Goal: Share content: Distribute website content to other platforms or users

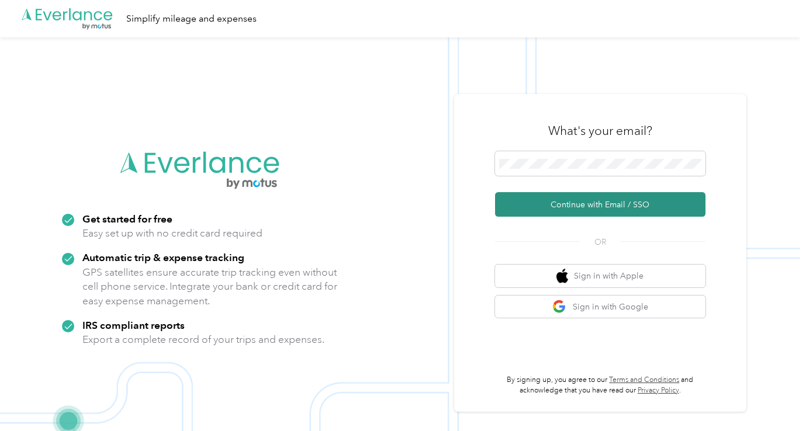
click at [561, 200] on button "Continue with Email / SSO" at bounding box center [600, 204] width 210 height 25
click at [581, 203] on button "Continue with Email / SSO" at bounding box center [600, 204] width 210 height 25
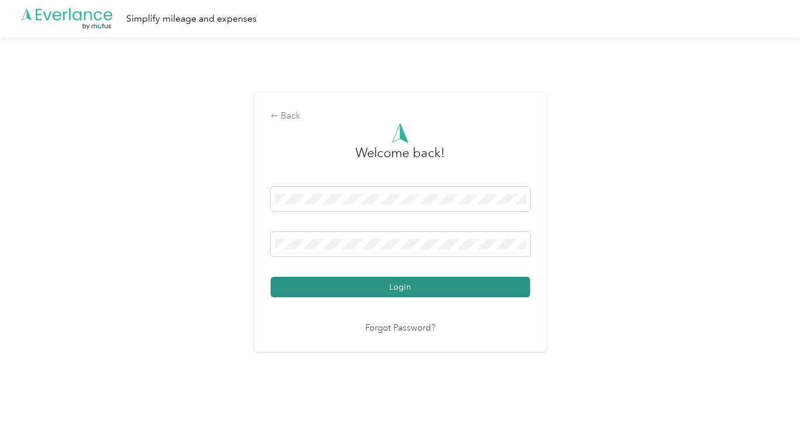
click at [414, 292] on button "Login" at bounding box center [400, 287] width 259 height 20
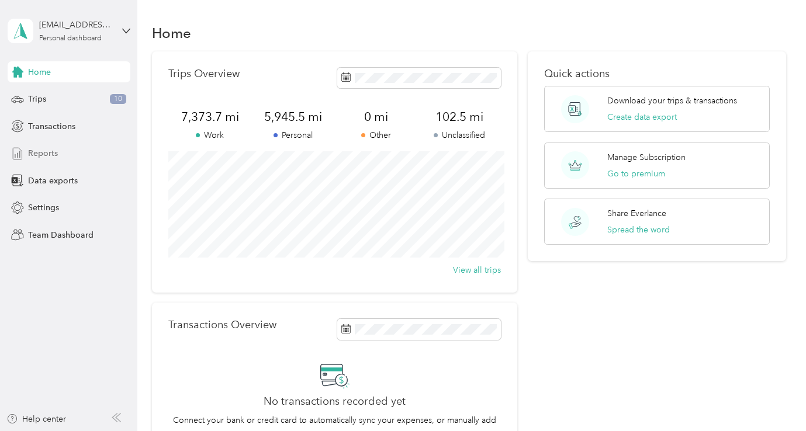
click at [43, 158] on span "Reports" at bounding box center [43, 153] width 30 height 12
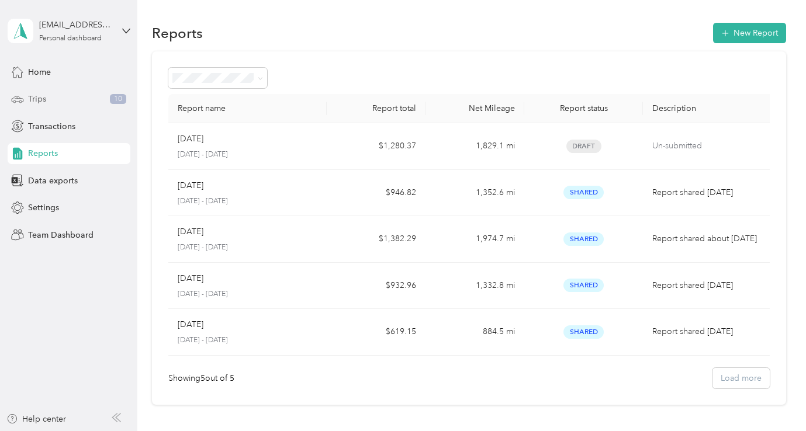
click at [43, 95] on span "Trips" at bounding box center [37, 99] width 18 height 12
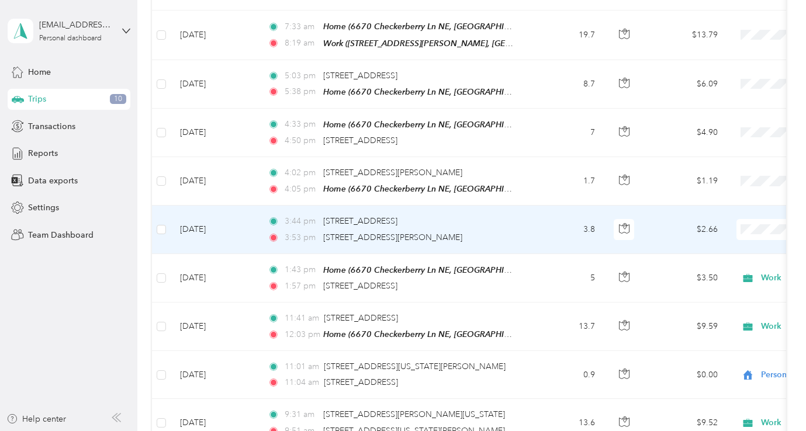
scroll to position [429, 0]
click at [715, 251] on span "Work" at bounding box center [744, 248] width 108 height 12
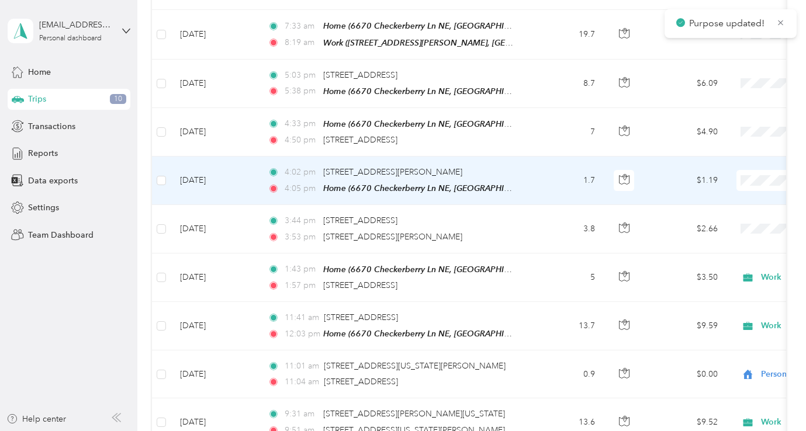
click at [717, 204] on li "Work" at bounding box center [733, 200] width 145 height 20
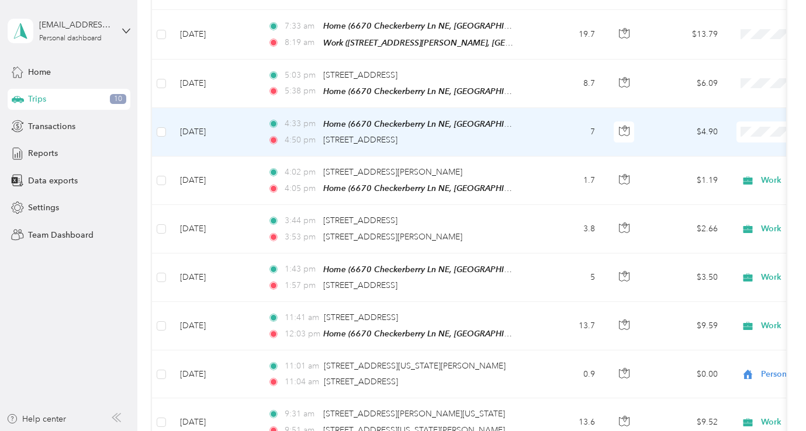
click at [697, 169] on span "Personal" at bounding box center [744, 173] width 108 height 12
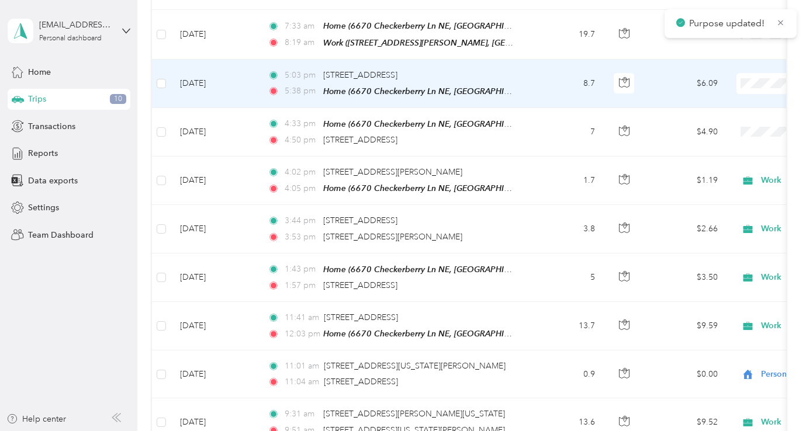
click at [742, 91] on span at bounding box center [808, 83] width 145 height 21
click at [712, 124] on span "Personal" at bounding box center [744, 124] width 108 height 12
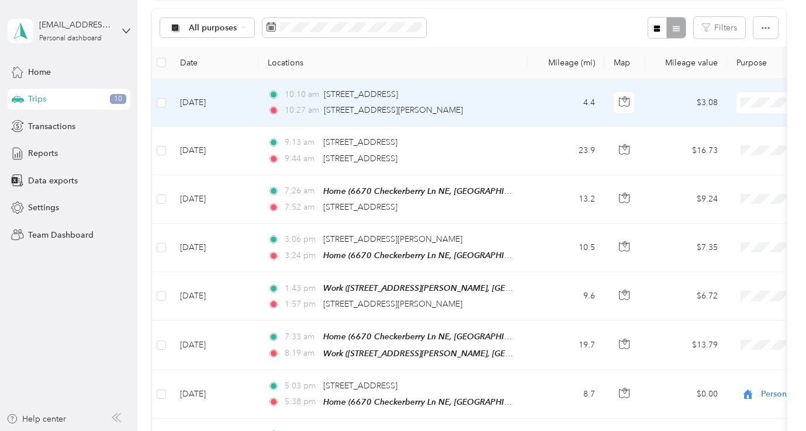
scroll to position [120, 0]
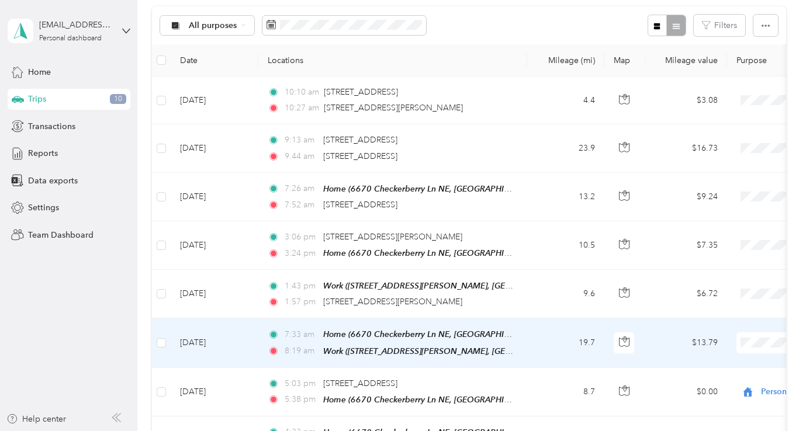
click at [706, 203] on li "Work" at bounding box center [733, 197] width 145 height 20
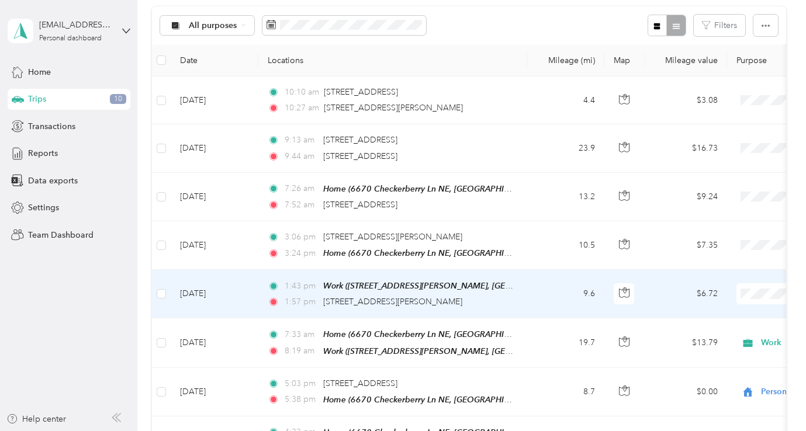
click at [716, 153] on li "Work" at bounding box center [733, 146] width 145 height 20
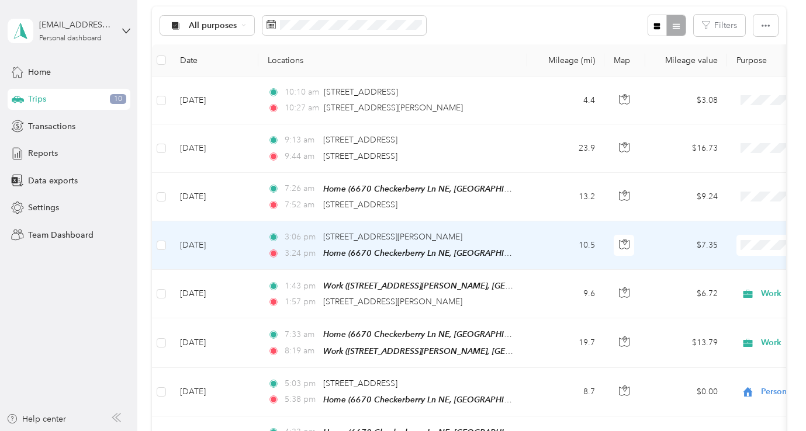
click at [764, 251] on span at bounding box center [808, 245] width 145 height 21
click at [700, 264] on span "Work" at bounding box center [744, 267] width 108 height 12
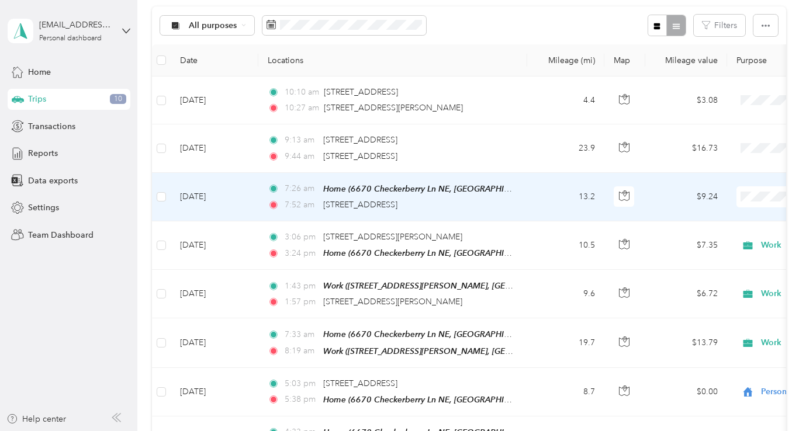
click at [727, 218] on span "Work" at bounding box center [744, 218] width 108 height 12
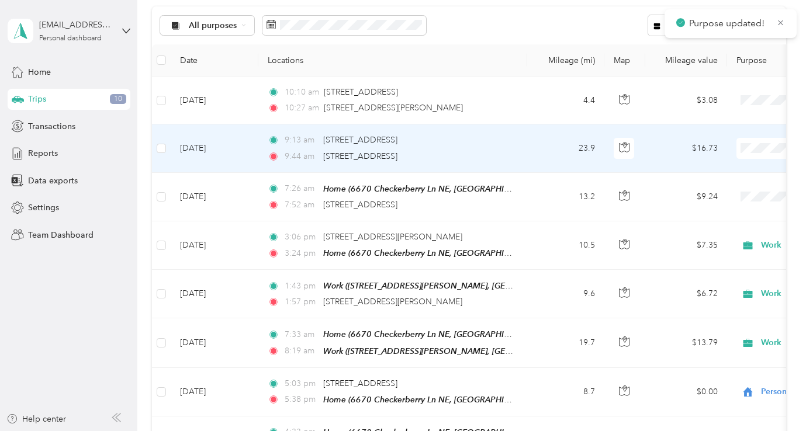
click at [726, 176] on li "Work" at bounding box center [733, 167] width 145 height 20
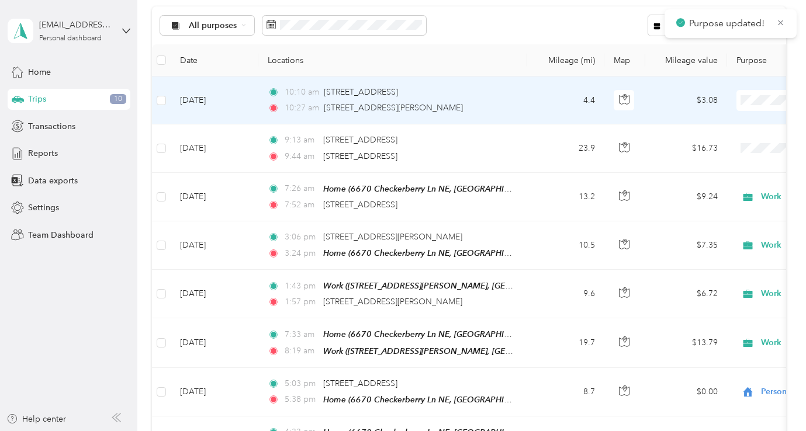
click at [720, 121] on span "Work" at bounding box center [744, 122] width 108 height 12
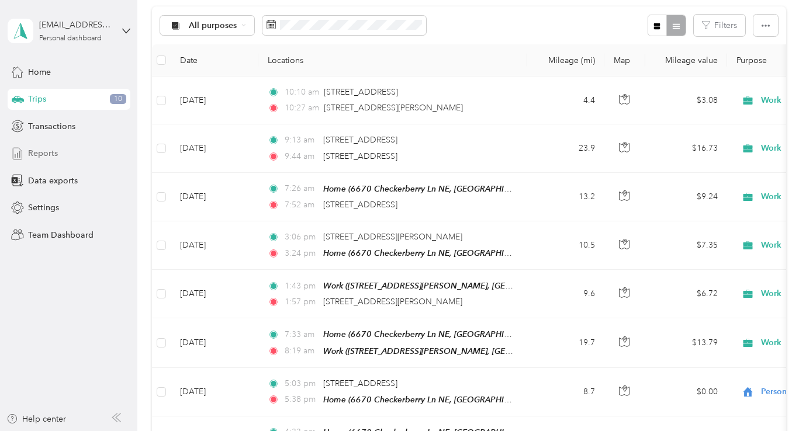
click at [51, 147] on span "Reports" at bounding box center [43, 153] width 30 height 12
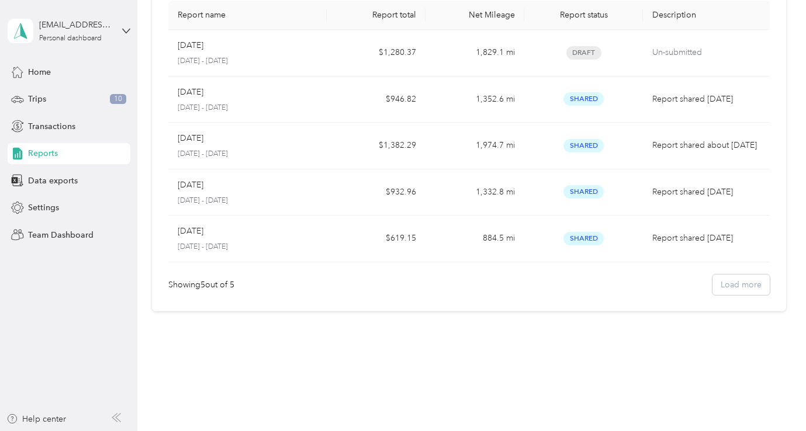
scroll to position [120, 0]
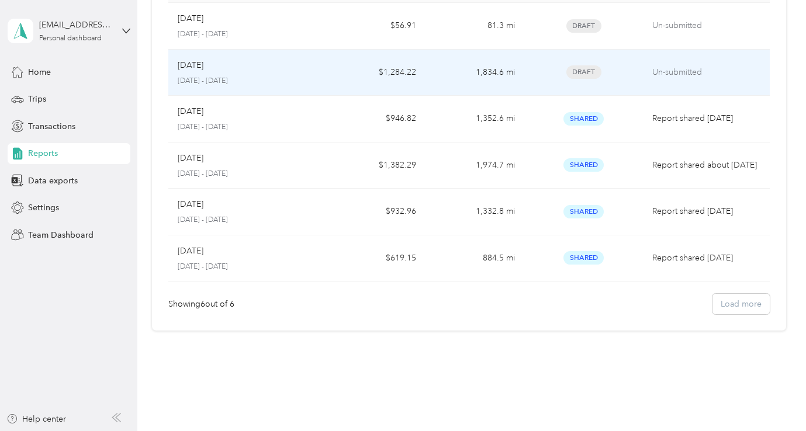
click at [208, 72] on div "Sep [DATE] - [DATE]" at bounding box center [248, 72] width 140 height 27
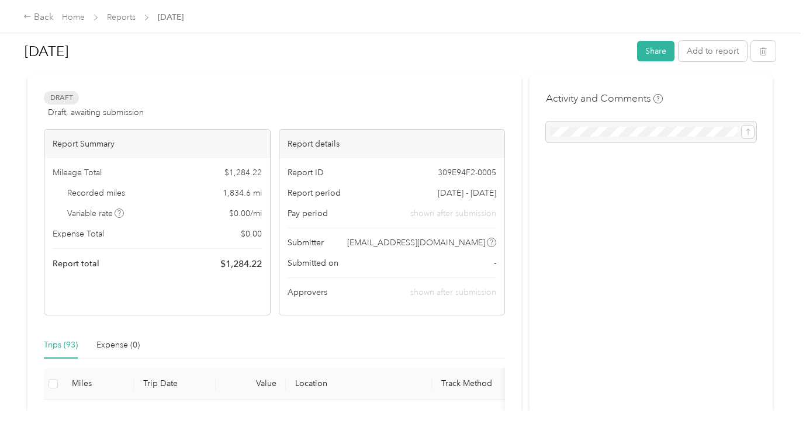
scroll to position [16, 0]
click at [655, 53] on button "Share" at bounding box center [655, 51] width 37 height 20
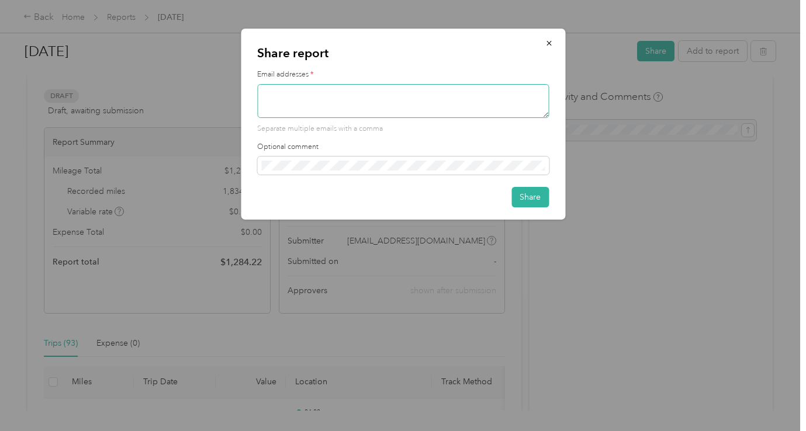
click at [404, 115] on textarea at bounding box center [403, 101] width 292 height 34
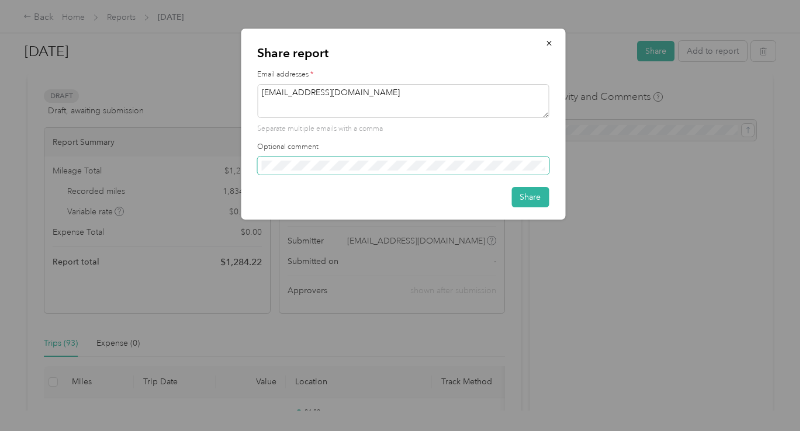
type textarea "[EMAIL_ADDRESS][DOMAIN_NAME]"
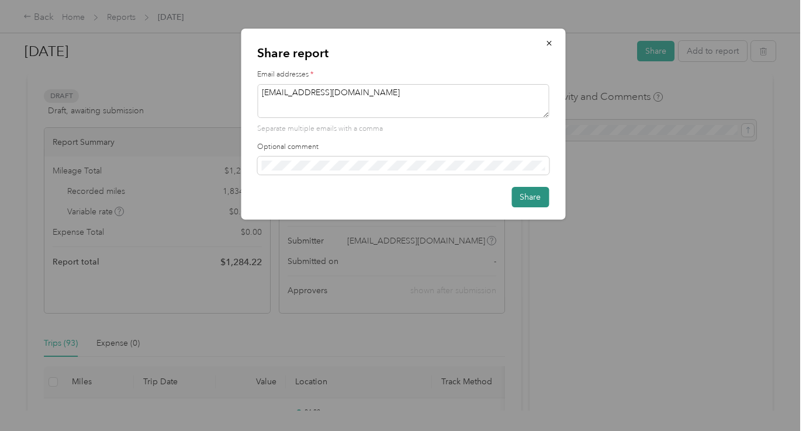
click at [535, 200] on button "Share" at bounding box center [529, 197] width 37 height 20
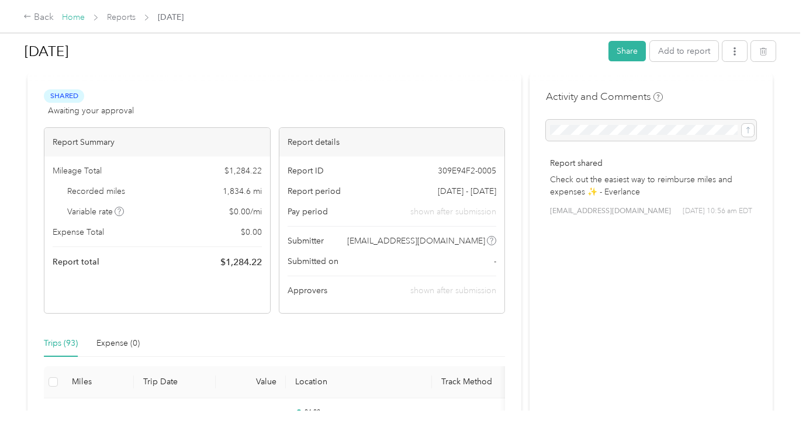
click at [82, 17] on link "Home" at bounding box center [73, 17] width 23 height 10
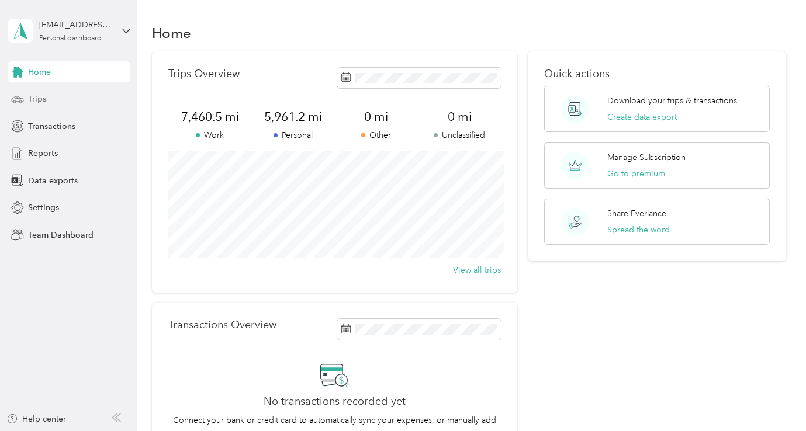
click at [43, 100] on span "Trips" at bounding box center [37, 99] width 18 height 12
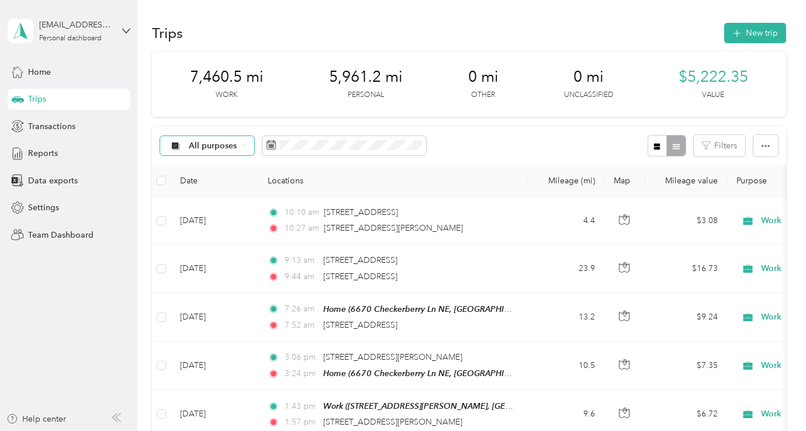
click at [249, 145] on div "All purposes" at bounding box center [207, 146] width 95 height 20
click at [203, 209] on span "Work" at bounding box center [217, 208] width 57 height 12
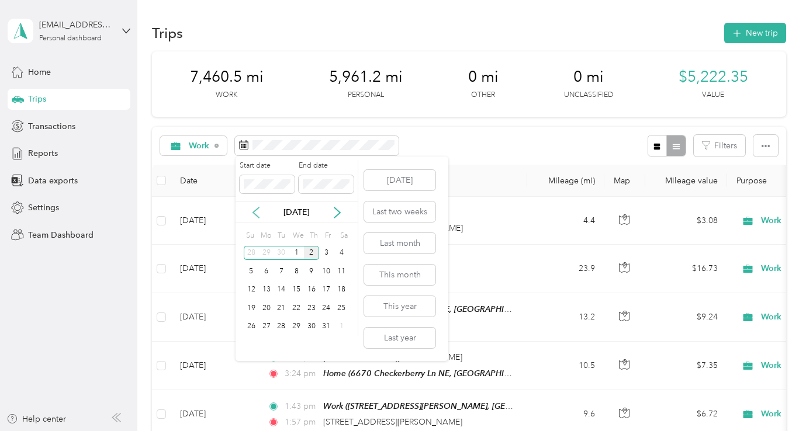
click at [256, 216] on icon at bounding box center [256, 213] width 12 height 12
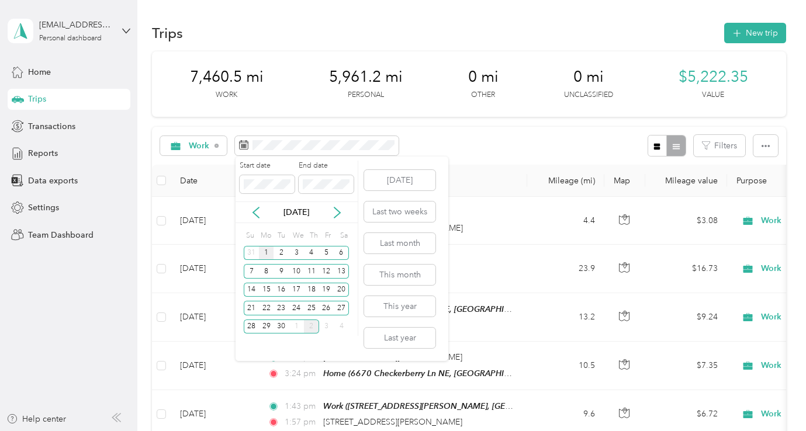
click at [262, 255] on div "1" at bounding box center [266, 253] width 15 height 15
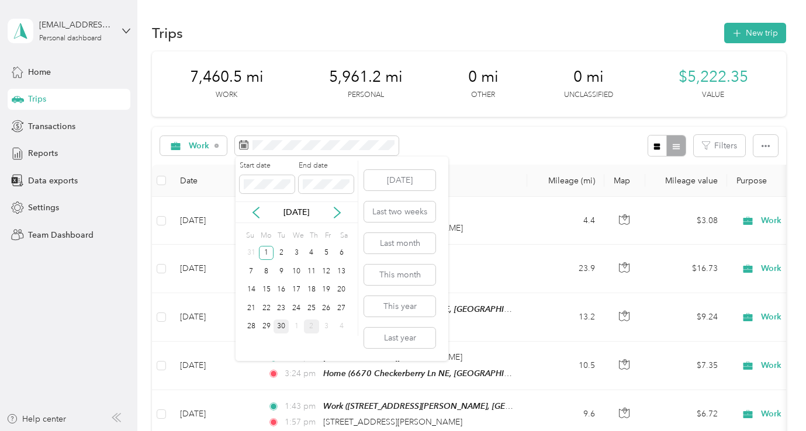
click at [281, 327] on div "30" at bounding box center [280, 327] width 15 height 15
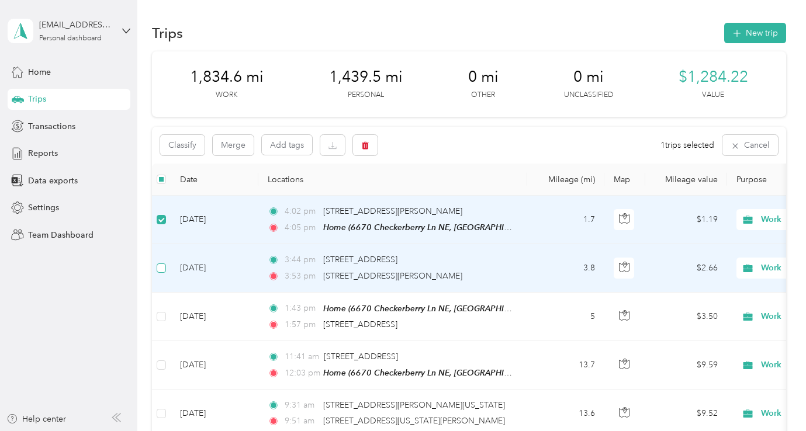
click at [164, 262] on label at bounding box center [161, 268] width 9 height 13
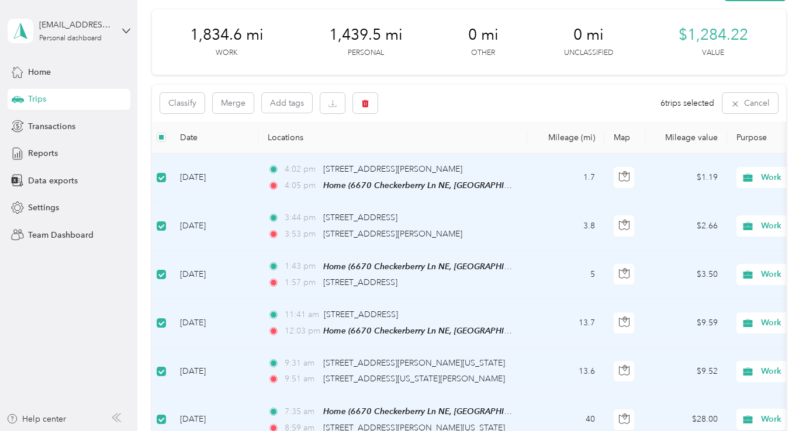
scroll to position [32, 0]
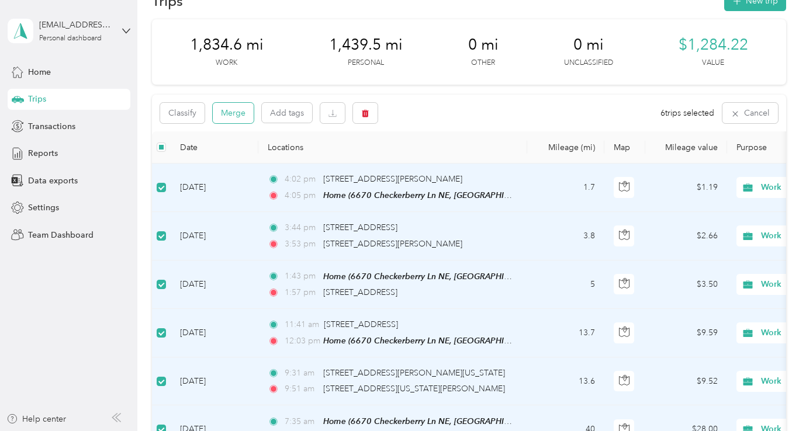
click at [235, 109] on button "Merge" at bounding box center [233, 113] width 41 height 20
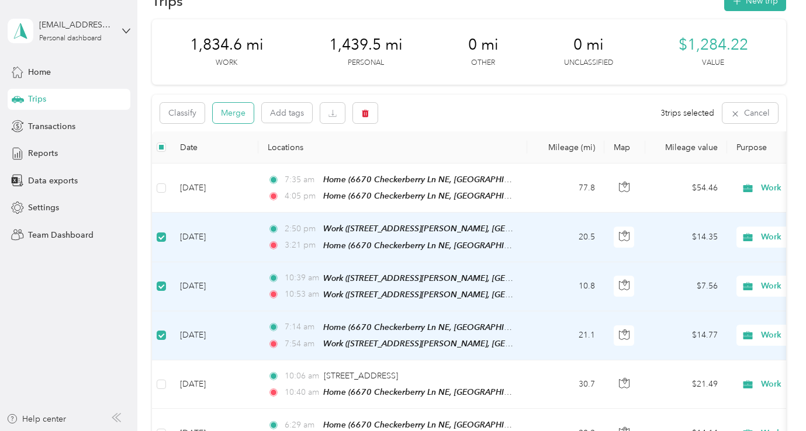
click at [234, 112] on button "Merge" at bounding box center [233, 113] width 41 height 20
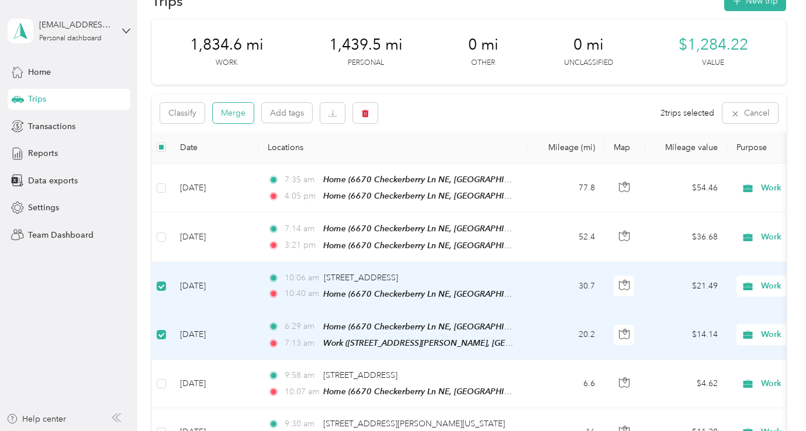
click at [243, 112] on button "Merge" at bounding box center [233, 113] width 41 height 20
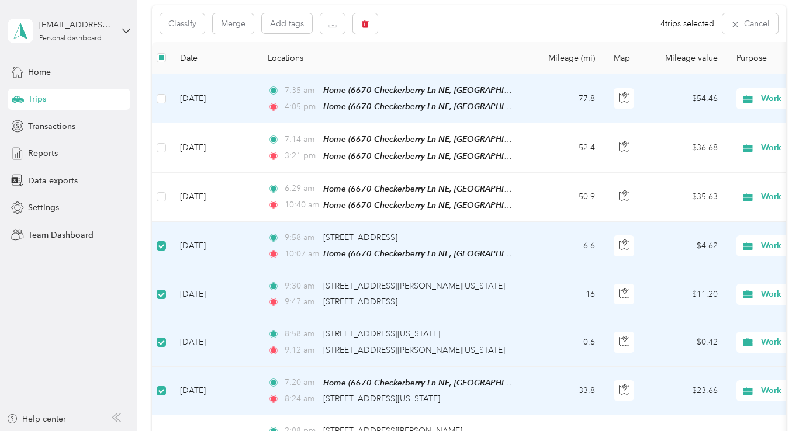
scroll to position [115, 0]
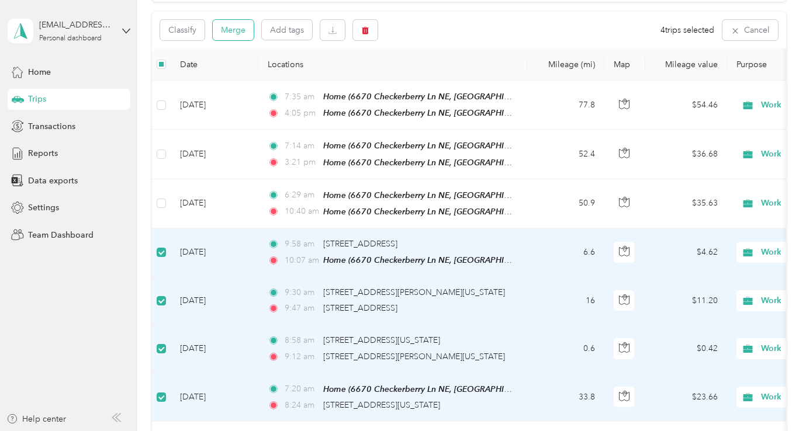
click at [240, 29] on button "Merge" at bounding box center [233, 30] width 41 height 20
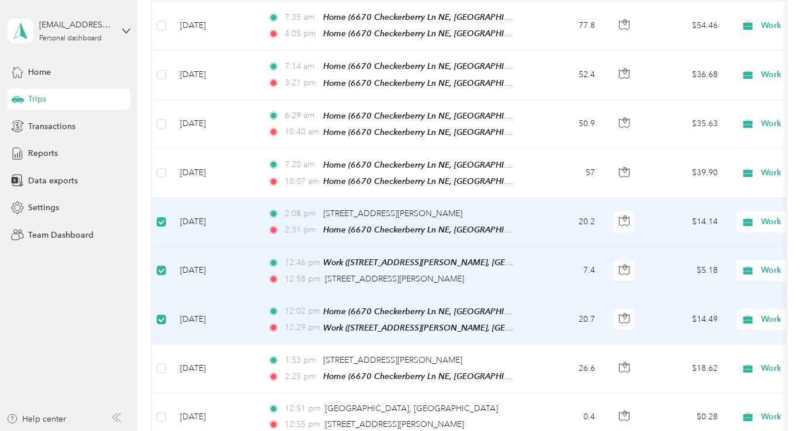
scroll to position [0, 0]
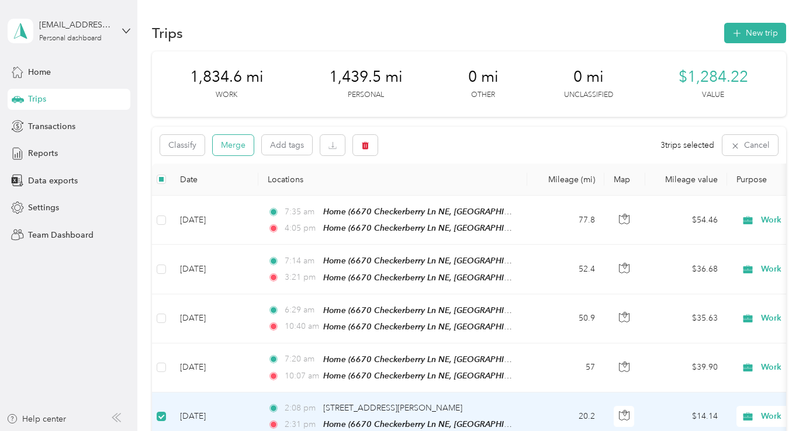
click at [235, 143] on button "Merge" at bounding box center [233, 145] width 41 height 20
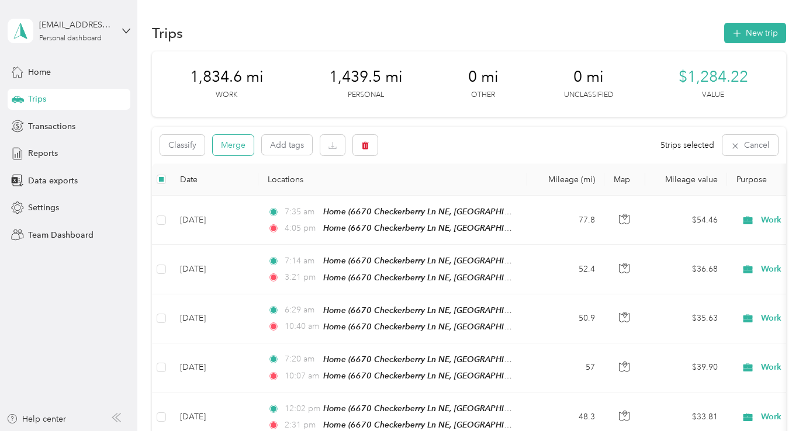
click at [239, 141] on button "Merge" at bounding box center [233, 145] width 41 height 20
click at [240, 144] on button "Merge" at bounding box center [233, 145] width 41 height 20
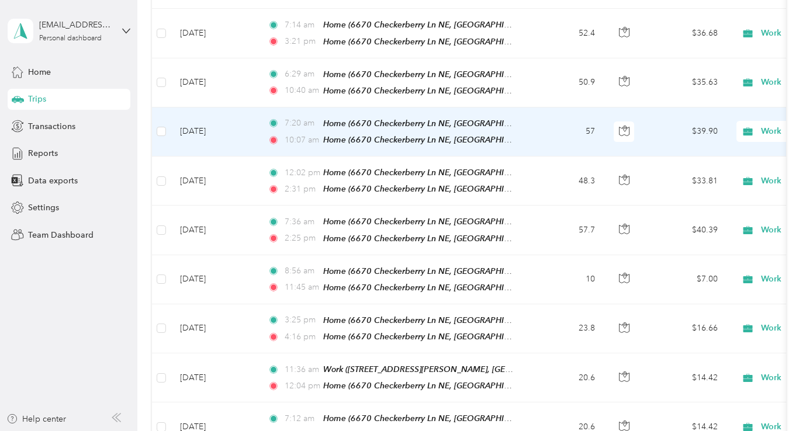
scroll to position [247, 0]
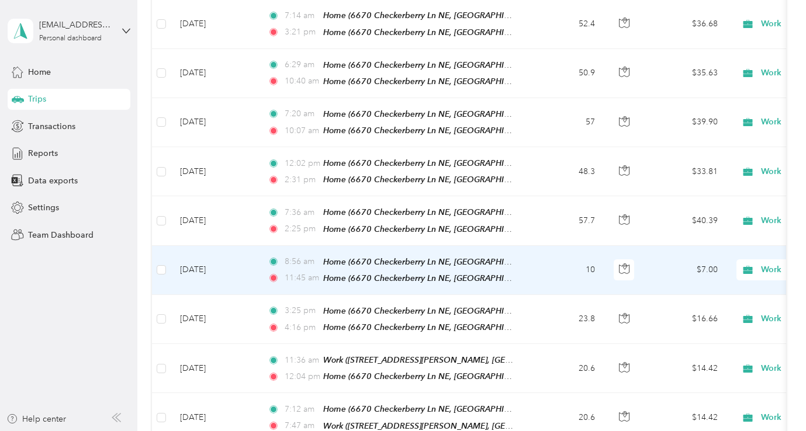
click at [767, 268] on span "Work" at bounding box center [814, 270] width 107 height 13
click at [700, 312] on li "Personal" at bounding box center [733, 304] width 145 height 20
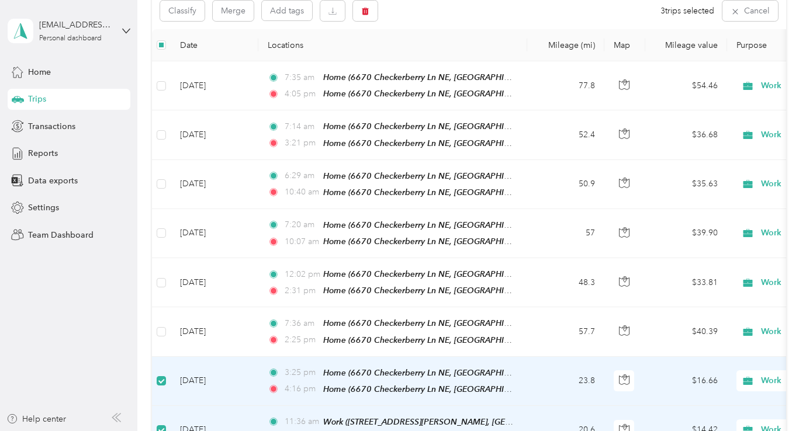
scroll to position [0, 0]
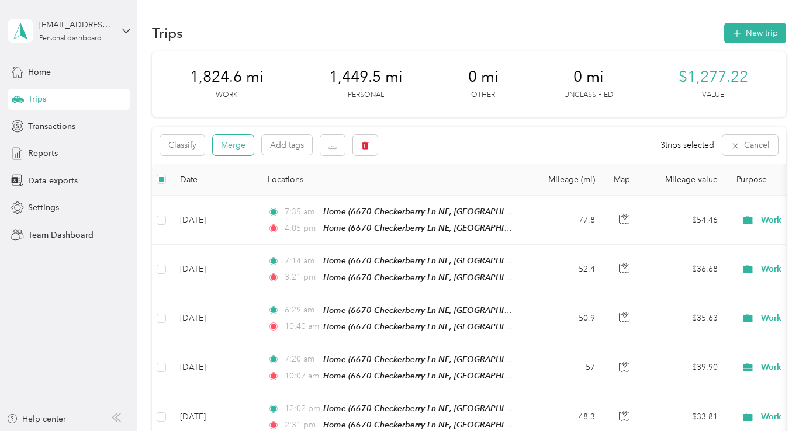
click at [242, 143] on button "Merge" at bounding box center [233, 145] width 41 height 20
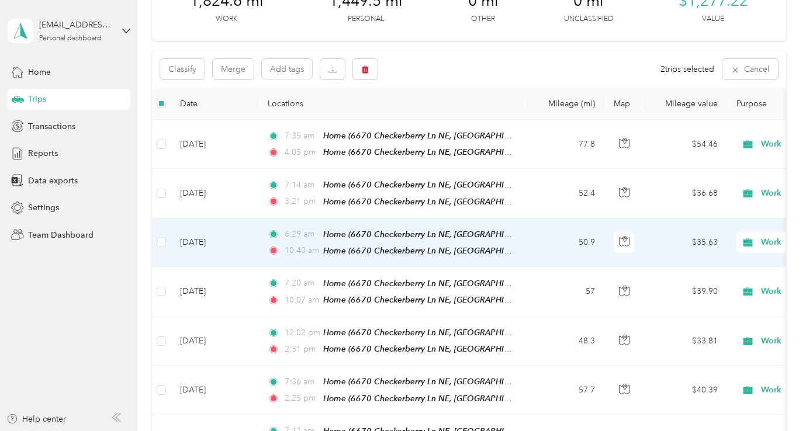
scroll to position [43, 0]
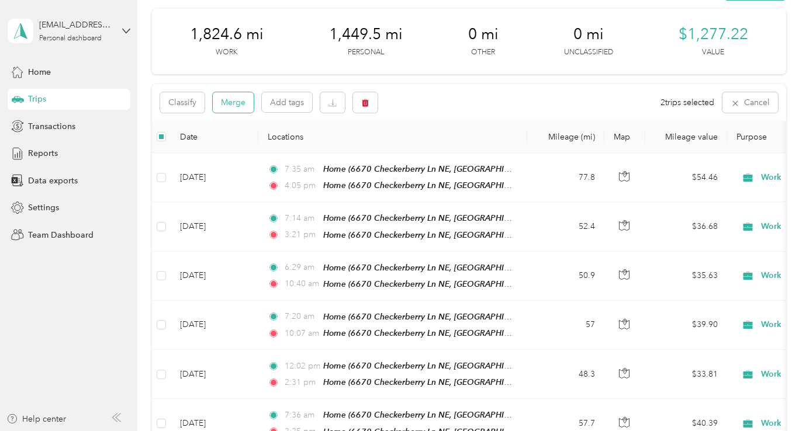
click at [234, 103] on button "Merge" at bounding box center [233, 102] width 41 height 20
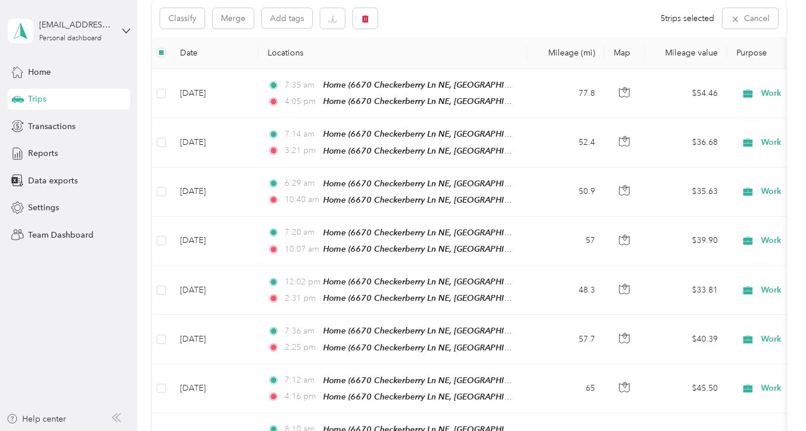
scroll to position [125, 0]
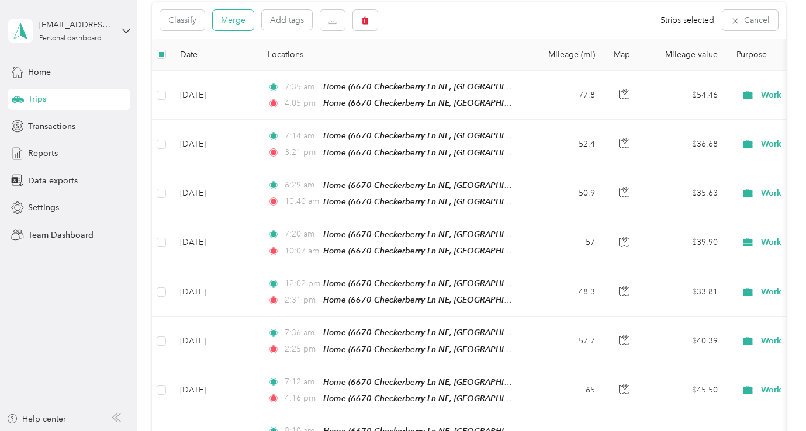
click at [228, 30] on button "Merge" at bounding box center [233, 20] width 41 height 20
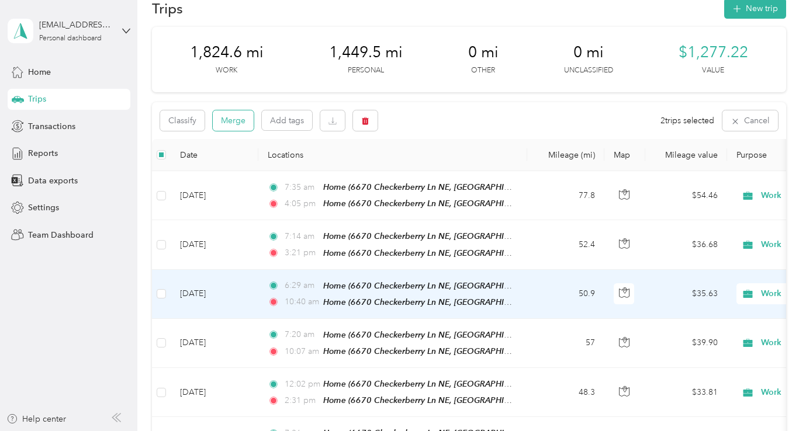
scroll to position [22, 0]
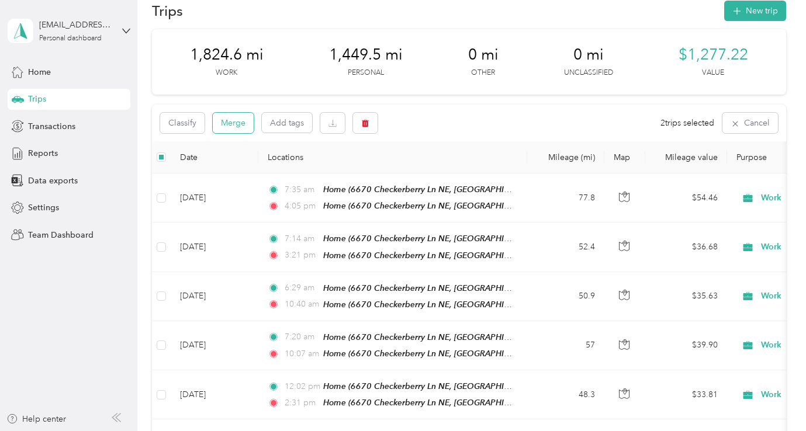
click at [244, 123] on button "Merge" at bounding box center [233, 123] width 41 height 20
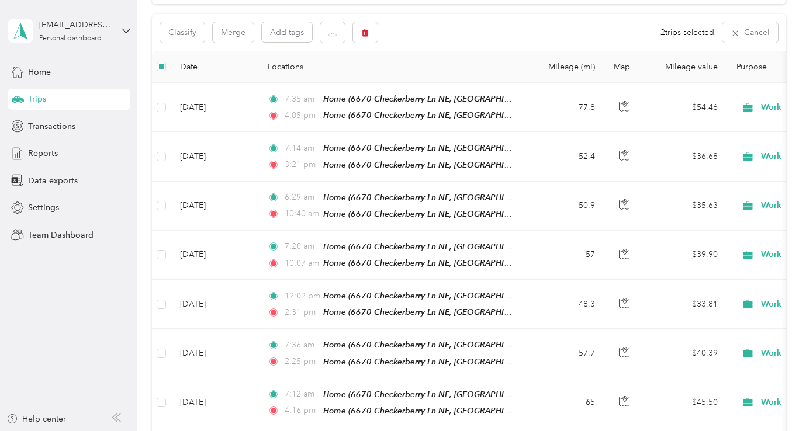
scroll to position [49, 0]
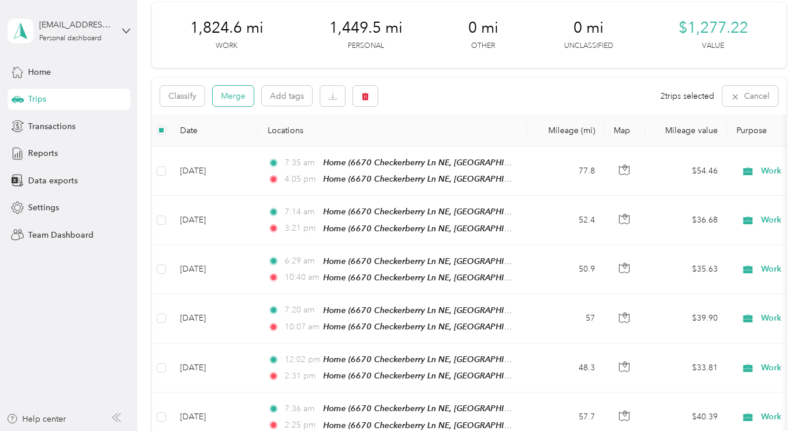
click at [237, 94] on button "Merge" at bounding box center [233, 96] width 41 height 20
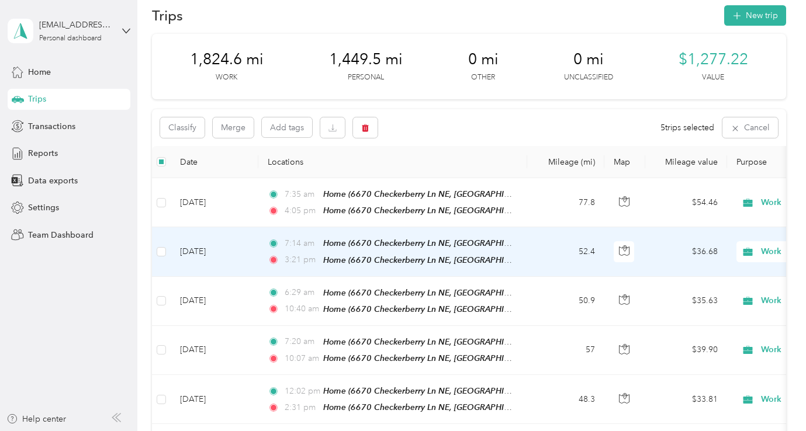
scroll to position [0, 0]
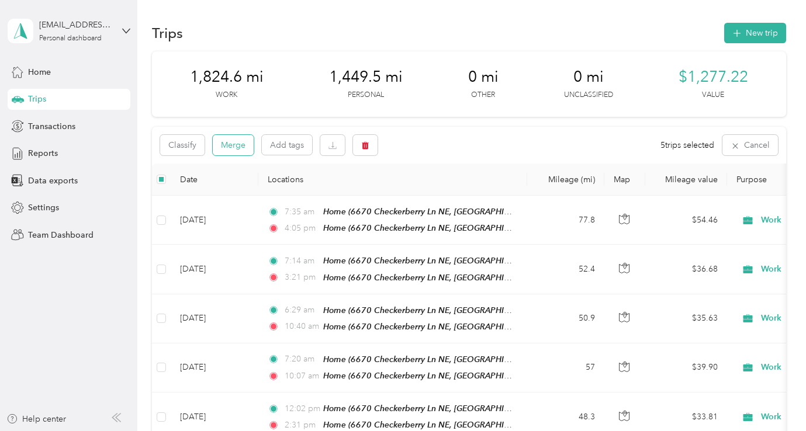
click at [231, 142] on button "Merge" at bounding box center [233, 145] width 41 height 20
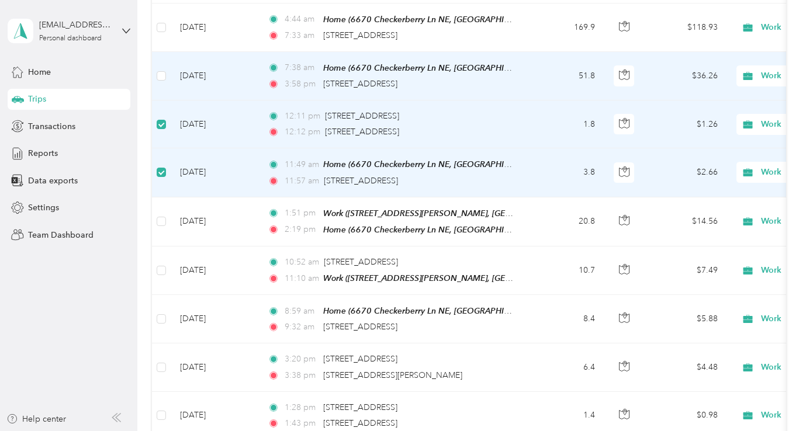
scroll to position [681, 0]
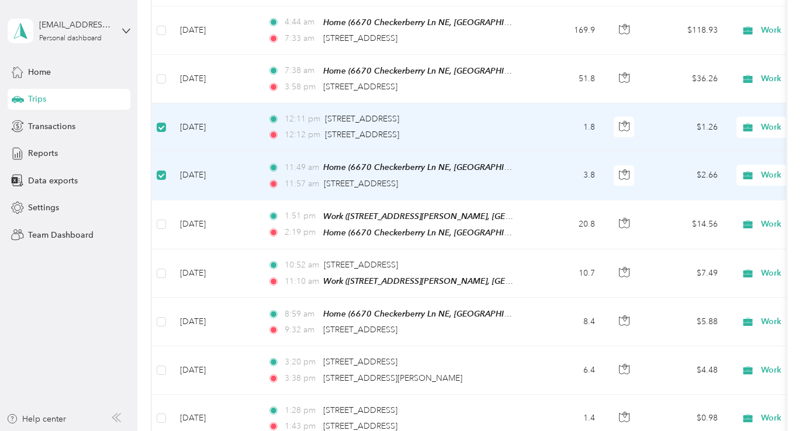
click at [762, 121] on span "Work" at bounding box center [814, 127] width 107 height 13
click at [711, 164] on span "Personal" at bounding box center [744, 164] width 108 height 12
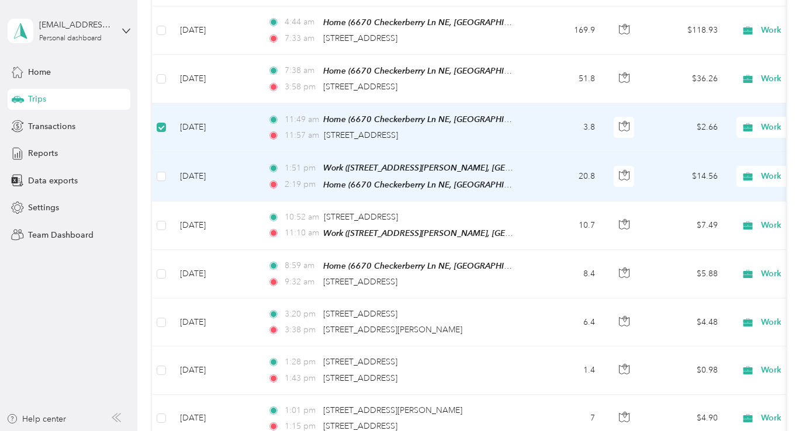
click at [767, 170] on span "Work" at bounding box center [814, 176] width 107 height 13
click at [696, 217] on li "Personal" at bounding box center [733, 212] width 145 height 20
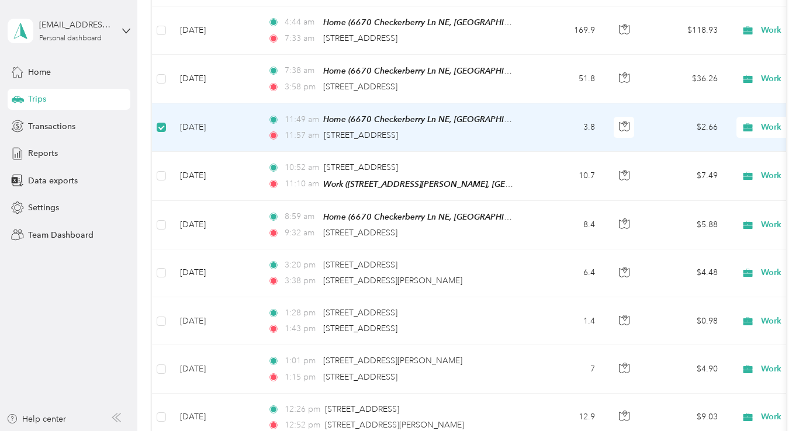
scroll to position [682, 0]
click at [755, 122] on span "Work" at bounding box center [803, 127] width 127 height 13
click at [703, 162] on span "Personal" at bounding box center [744, 164] width 108 height 12
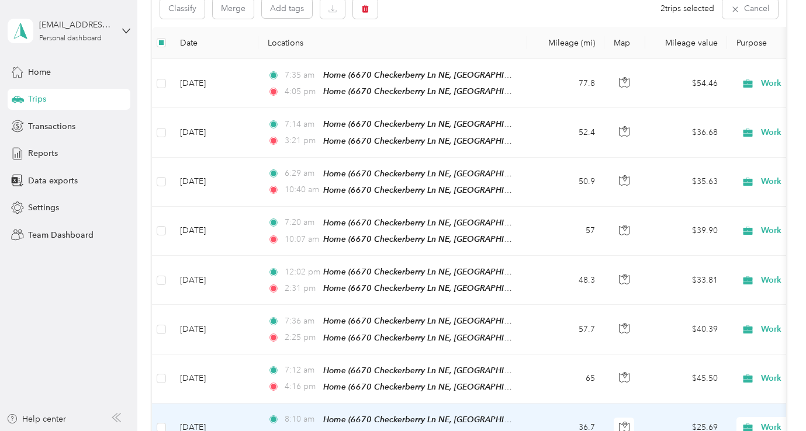
scroll to position [98, 0]
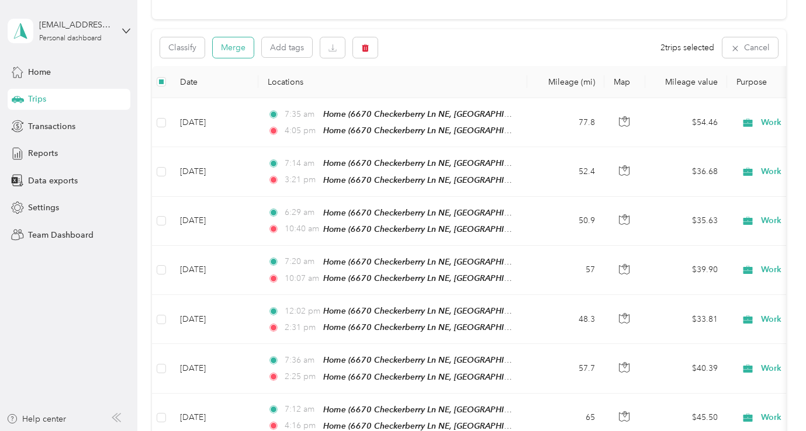
click at [239, 45] on button "Merge" at bounding box center [233, 47] width 41 height 20
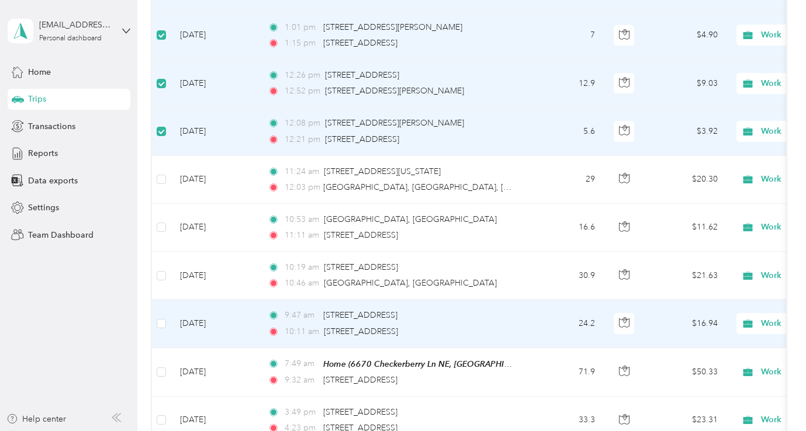
scroll to position [927, 0]
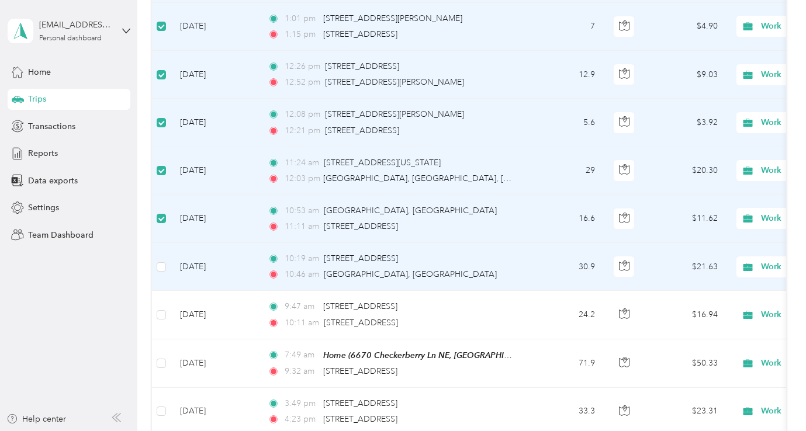
click at [167, 261] on td at bounding box center [161, 267] width 19 height 48
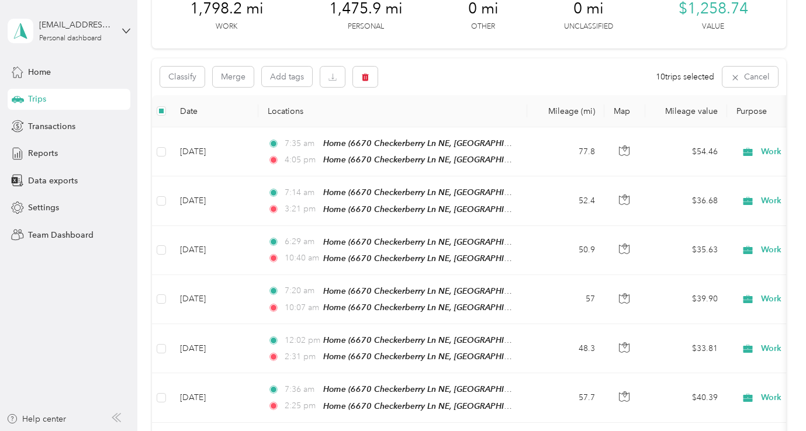
scroll to position [43, 0]
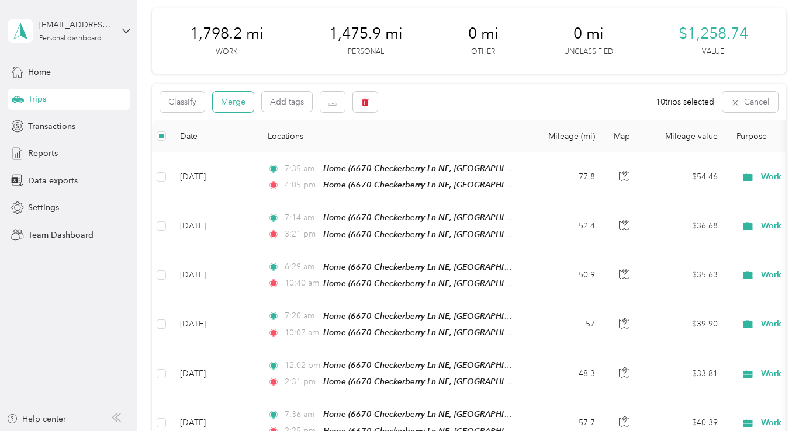
click at [228, 104] on button "Merge" at bounding box center [233, 102] width 41 height 20
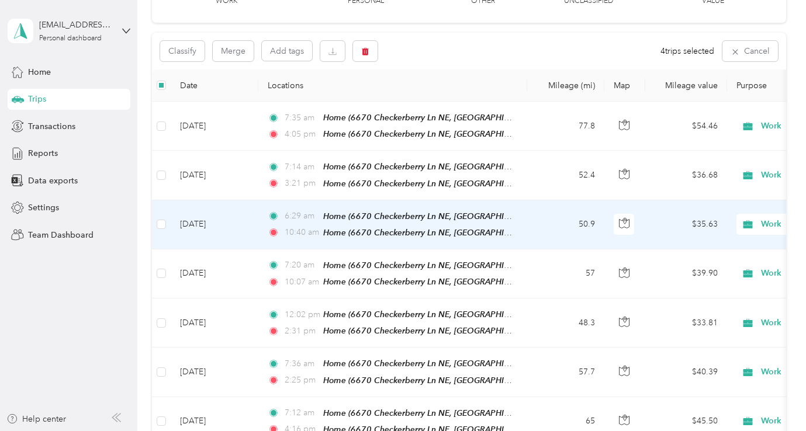
scroll to position [0, 0]
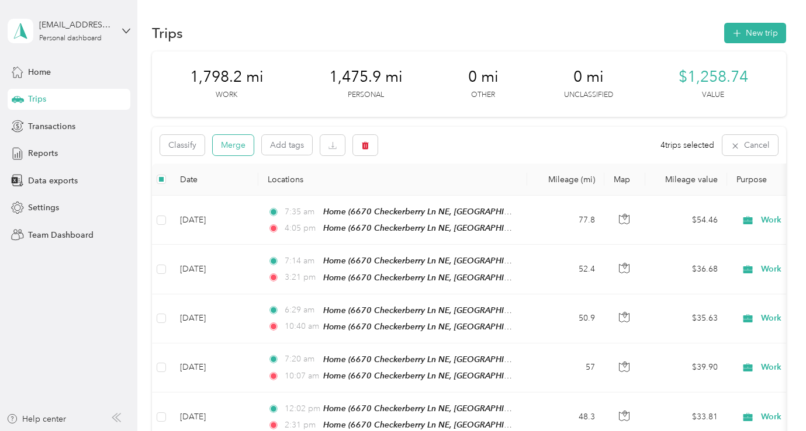
click at [226, 144] on button "Merge" at bounding box center [233, 145] width 41 height 20
click at [237, 143] on button "Merge" at bounding box center [233, 145] width 41 height 20
click at [244, 138] on button "Merge" at bounding box center [233, 145] width 41 height 20
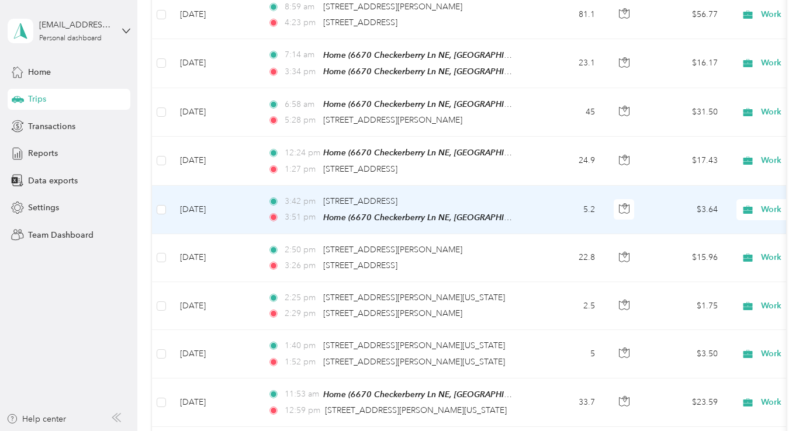
scroll to position [891, 0]
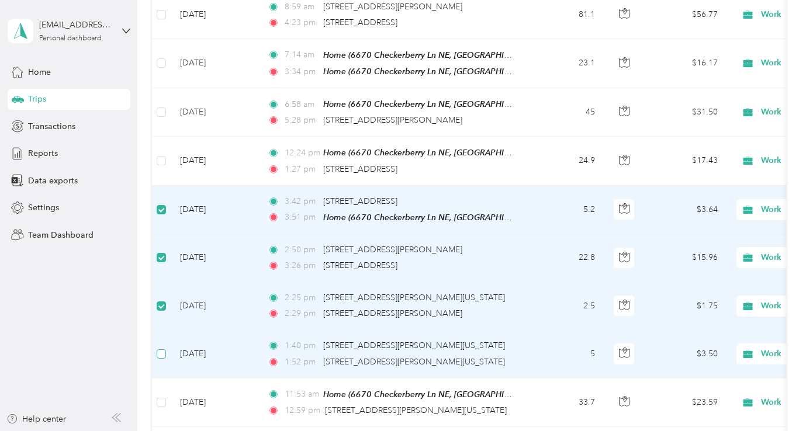
click at [160, 348] on label at bounding box center [161, 354] width 9 height 13
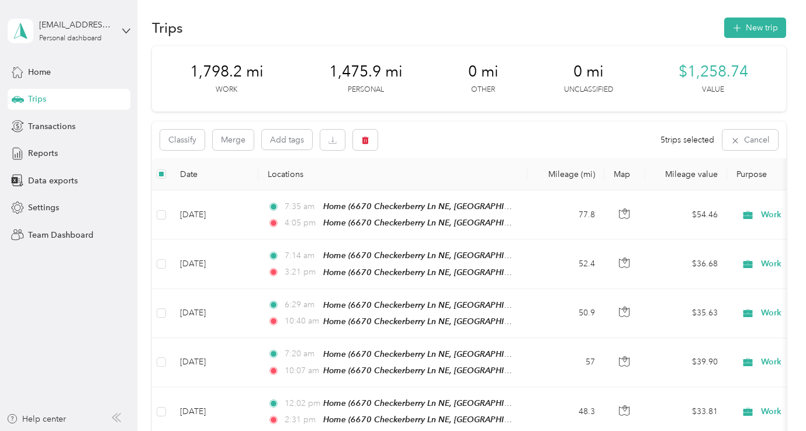
scroll to position [0, 0]
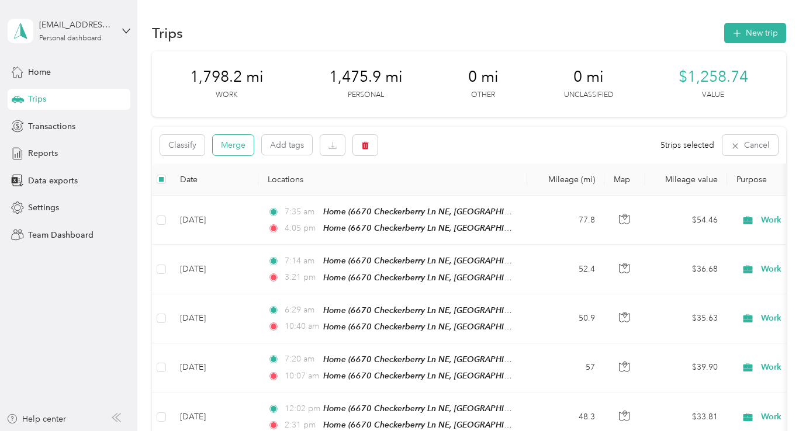
click at [228, 143] on button "Merge" at bounding box center [233, 145] width 41 height 20
click at [244, 147] on button "Merge" at bounding box center [233, 145] width 41 height 20
click at [240, 145] on button "Merge" at bounding box center [233, 145] width 41 height 20
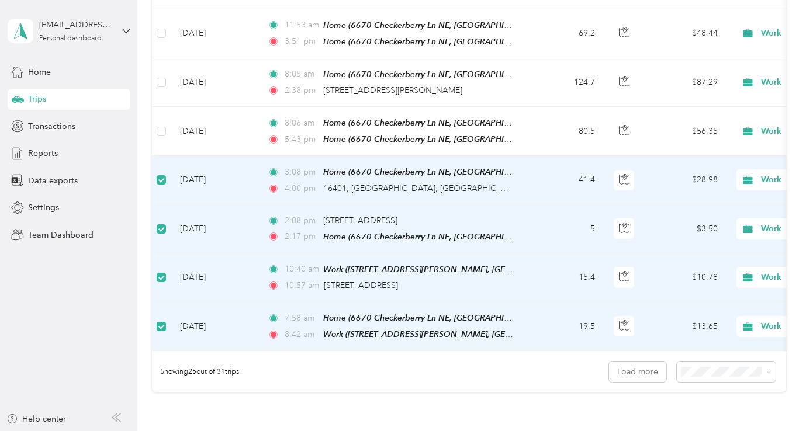
scroll to position [1086, 0]
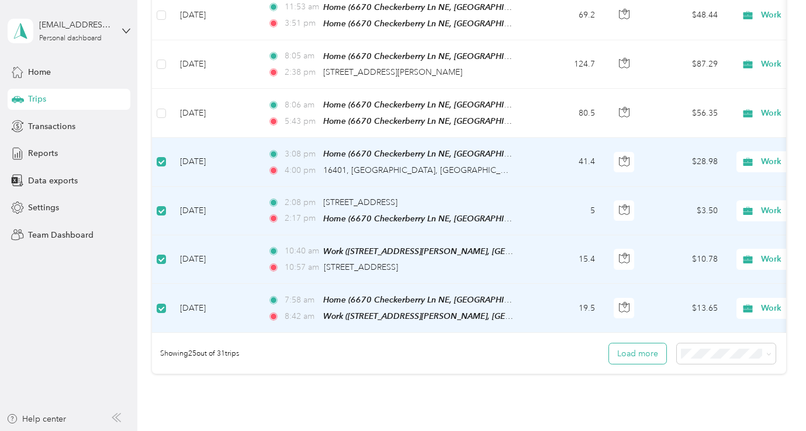
click at [640, 344] on button "Load more" at bounding box center [637, 354] width 57 height 20
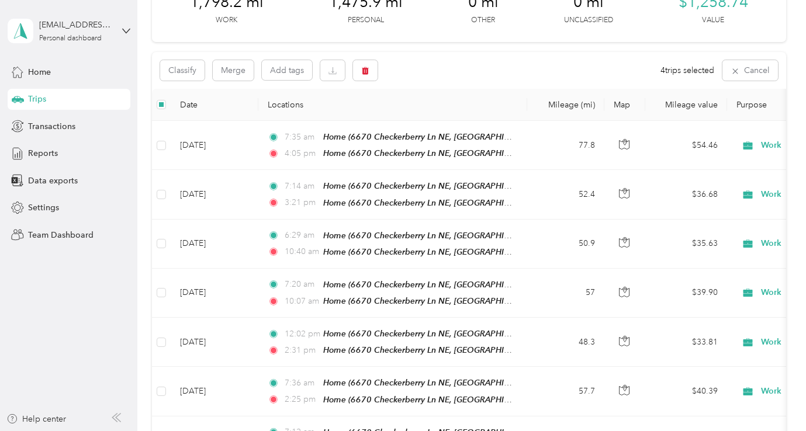
scroll to position [0, 0]
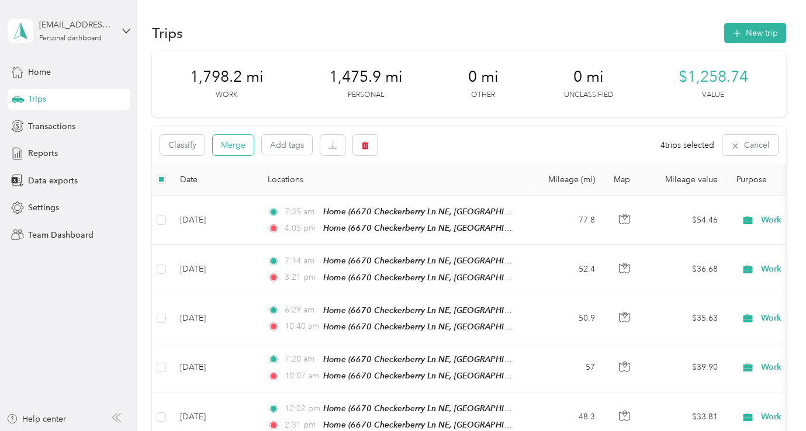
click at [240, 145] on button "Merge" at bounding box center [233, 145] width 41 height 20
click at [236, 141] on button "Merge" at bounding box center [233, 145] width 41 height 20
click at [54, 150] on span "Reports" at bounding box center [43, 153] width 30 height 12
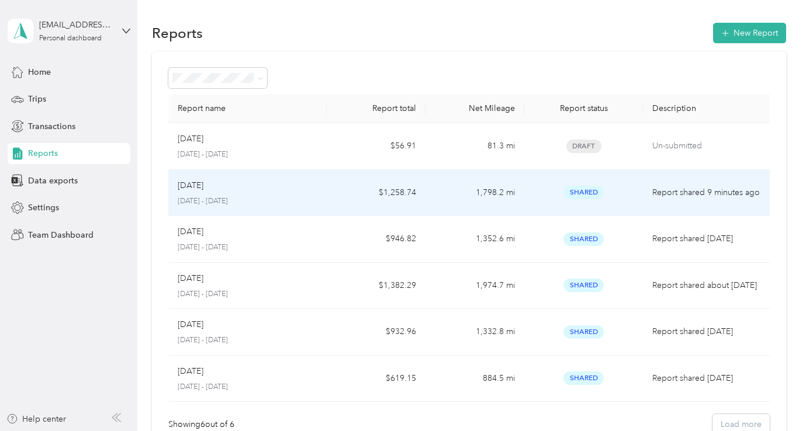
click at [193, 192] on div "Sep [DATE] - [DATE]" at bounding box center [248, 192] width 140 height 27
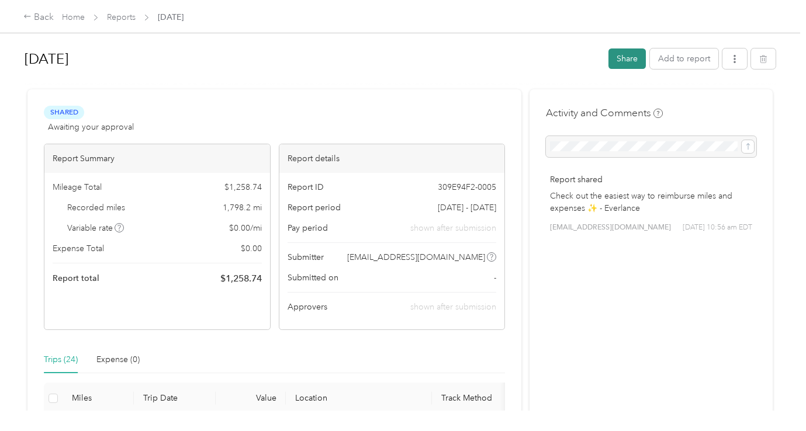
click at [632, 64] on button "Share" at bounding box center [626, 58] width 37 height 20
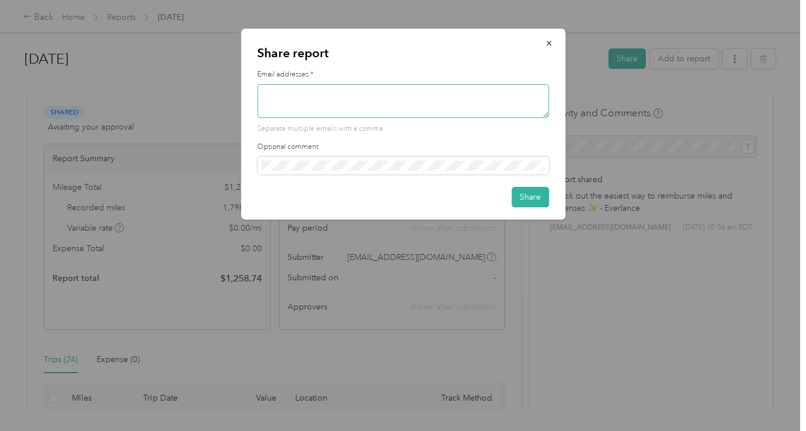
click at [334, 95] on textarea at bounding box center [403, 101] width 292 height 34
paste textarea "[EMAIL_ADDRESS][DOMAIN_NAME]"
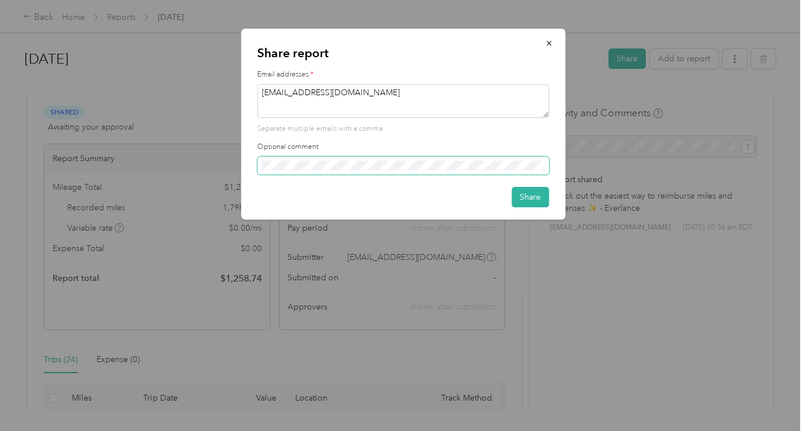
type textarea "[EMAIL_ADDRESS][DOMAIN_NAME]"
click at [317, 170] on span at bounding box center [403, 166] width 292 height 19
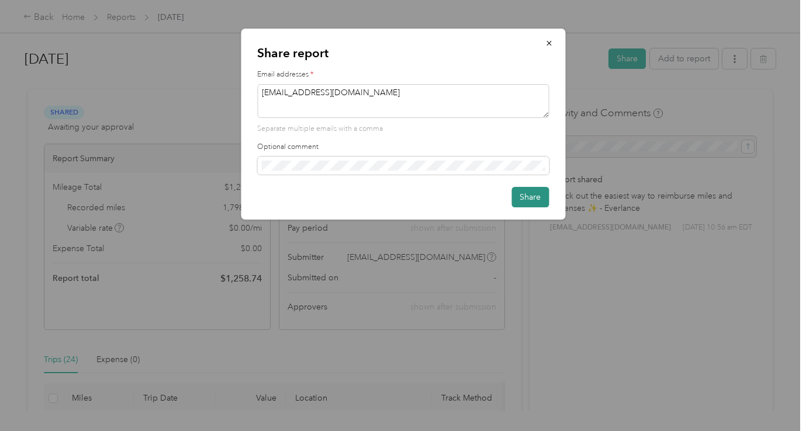
click at [536, 202] on button "Share" at bounding box center [529, 197] width 37 height 20
